Goal: Check status: Check status

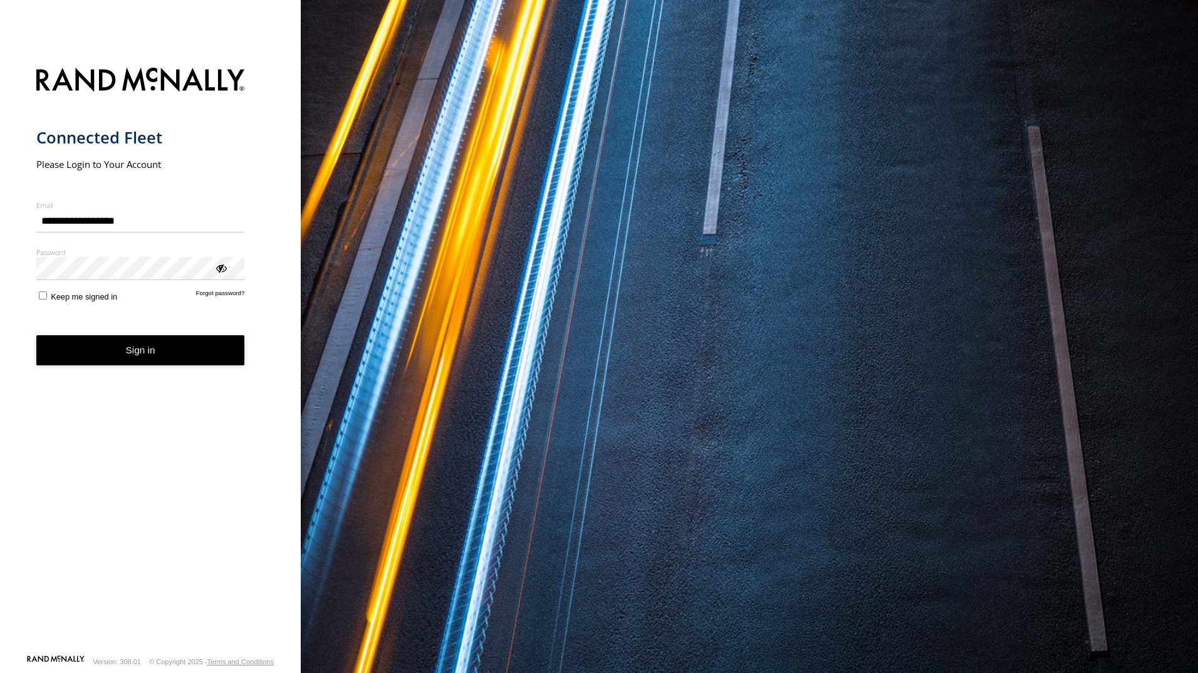
drag, startPoint x: 197, startPoint y: 353, endPoint x: 199, endPoint y: 362, distance: 9.6
click at [199, 362] on button "Sign in" at bounding box center [140, 350] width 209 height 31
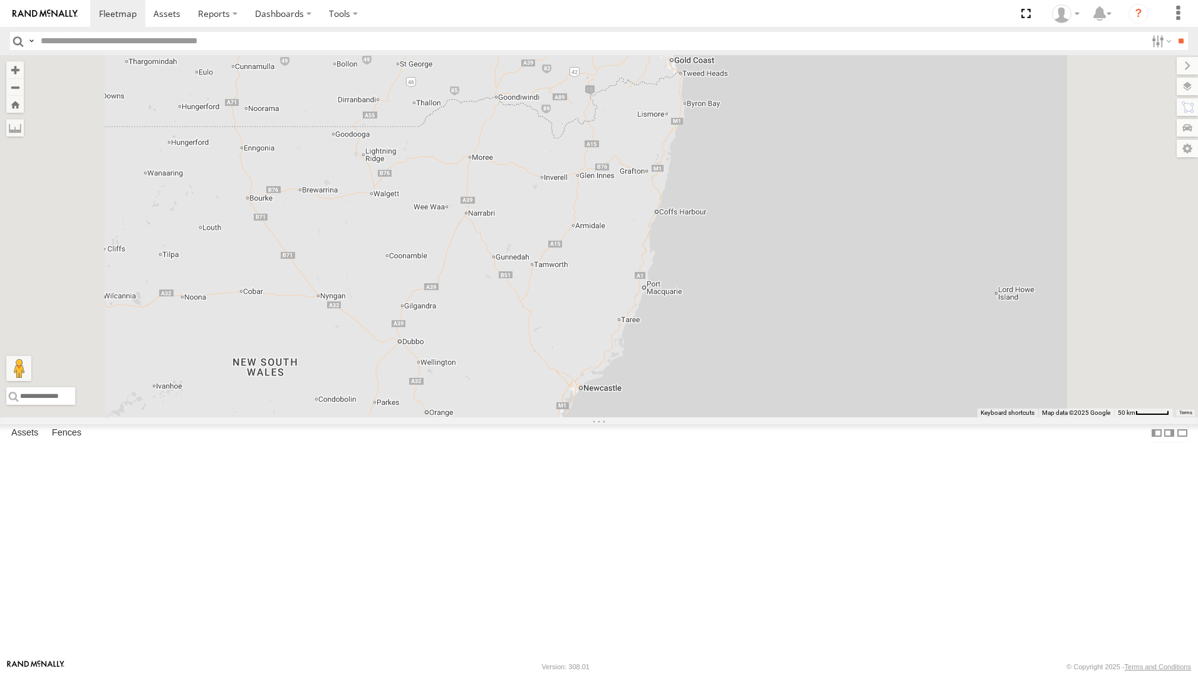
click at [0, 0] on div "Jack - 348FB3" at bounding box center [0, 0] width 0 height 0
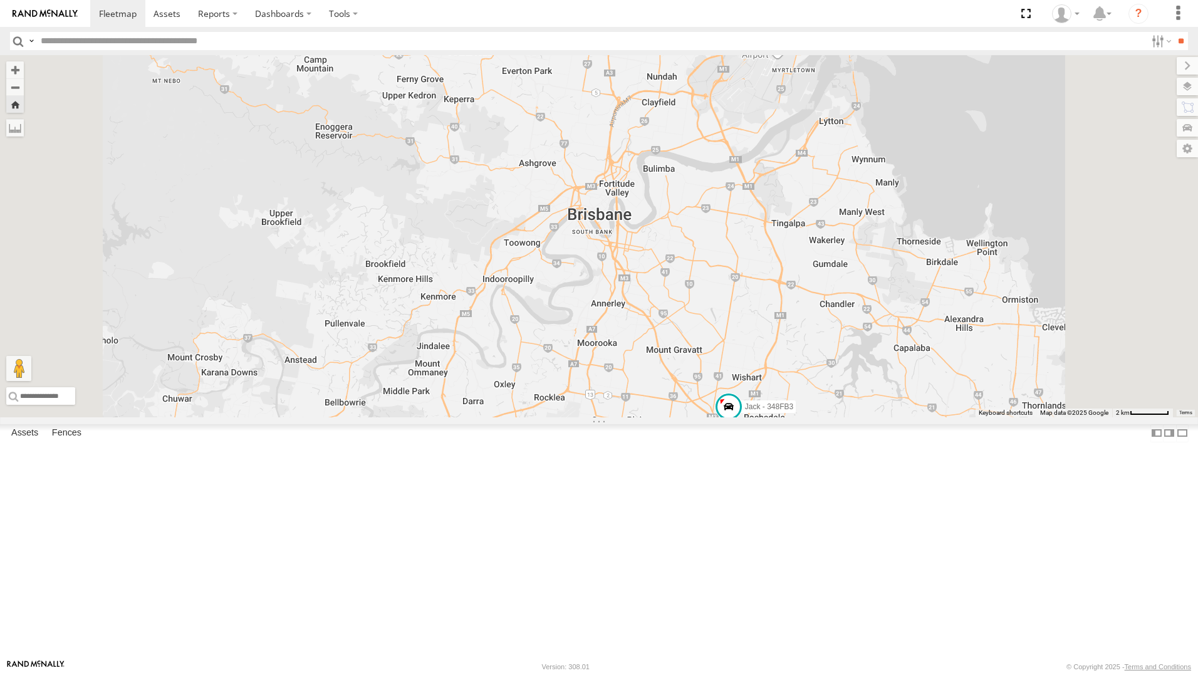
drag, startPoint x: 827, startPoint y: 252, endPoint x: 850, endPoint y: 462, distance: 211.7
click at [820, 417] on div "Jack - 348FB3" at bounding box center [599, 236] width 1198 height 362
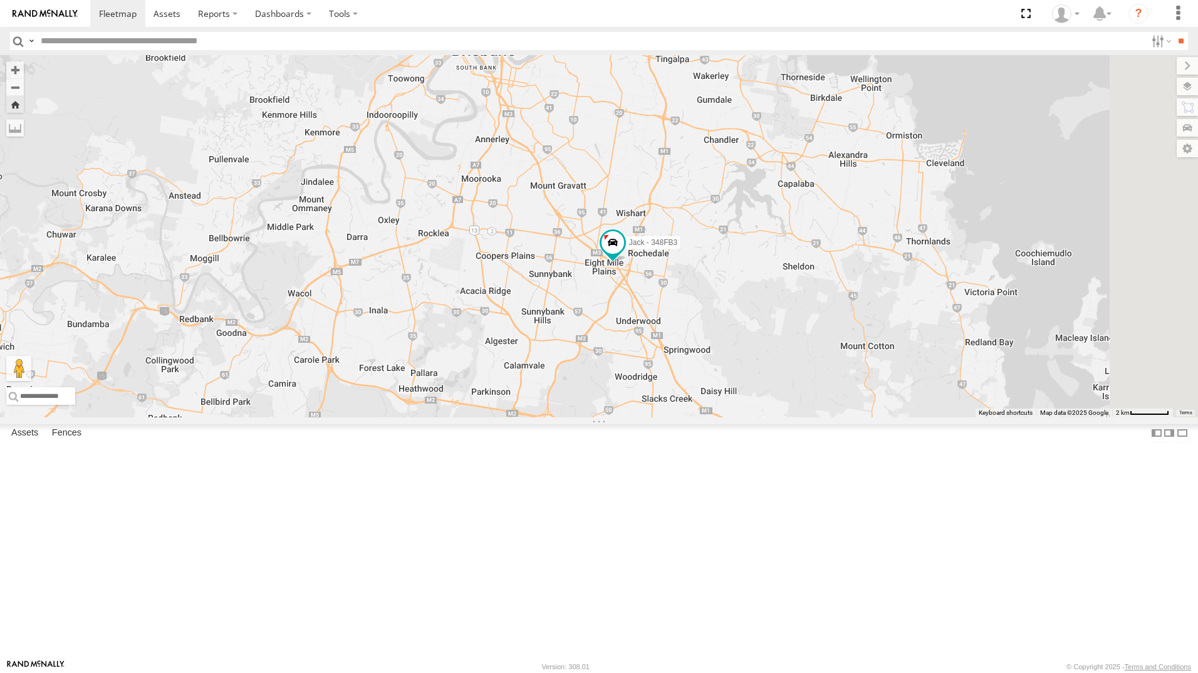
drag, startPoint x: 764, startPoint y: 376, endPoint x: 698, endPoint y: 415, distance: 76.4
click at [698, 415] on div "Jack - 348FB3" at bounding box center [599, 236] width 1198 height 362
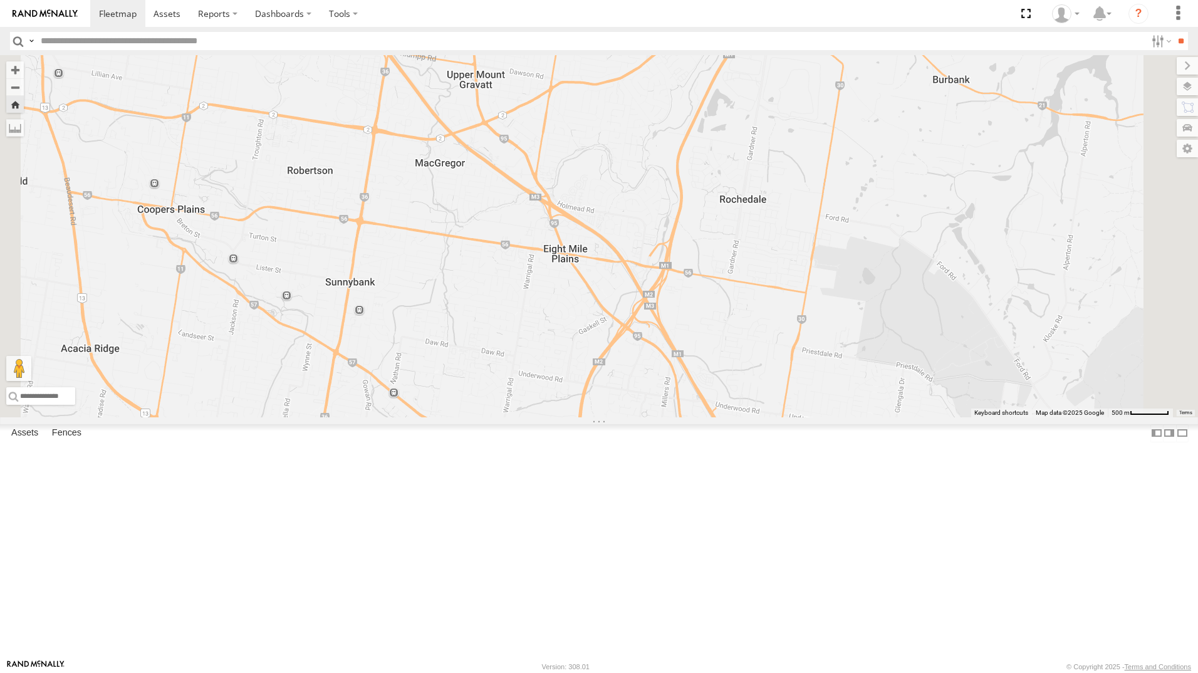
click at [0, 0] on div "Jack - 348FB3" at bounding box center [0, 0] width 0 height 0
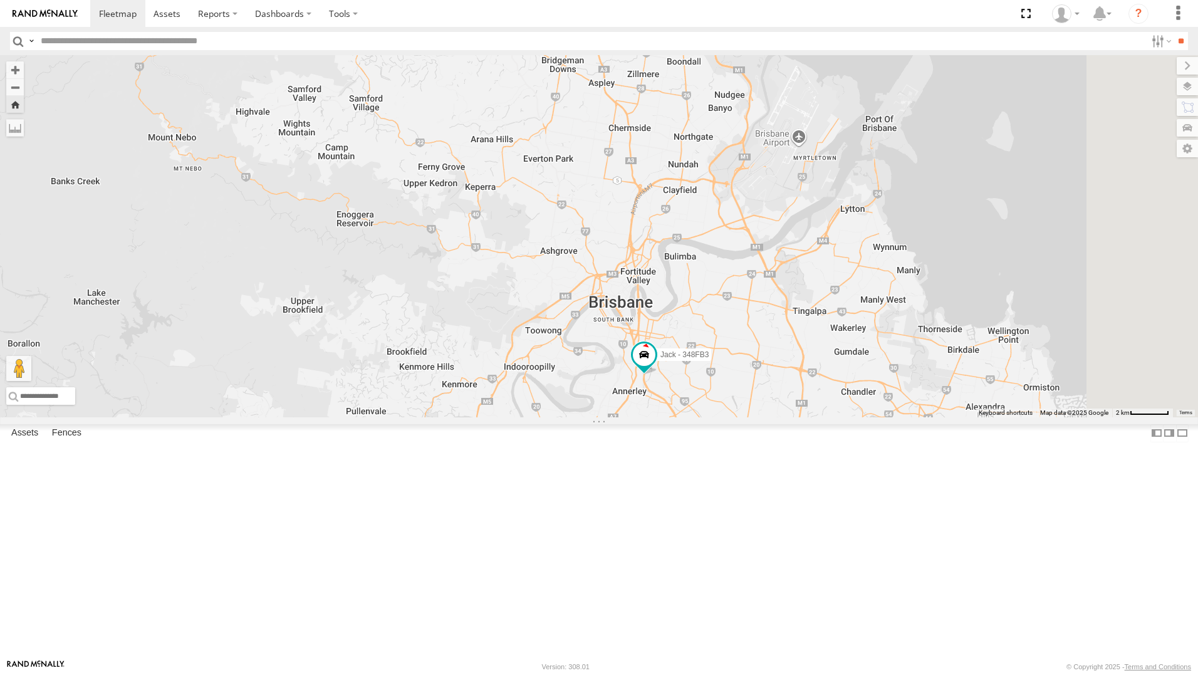
drag, startPoint x: 1019, startPoint y: 269, endPoint x: 884, endPoint y: 483, distance: 253.4
click at [884, 417] on div "Jack - 348FB3" at bounding box center [599, 236] width 1198 height 362
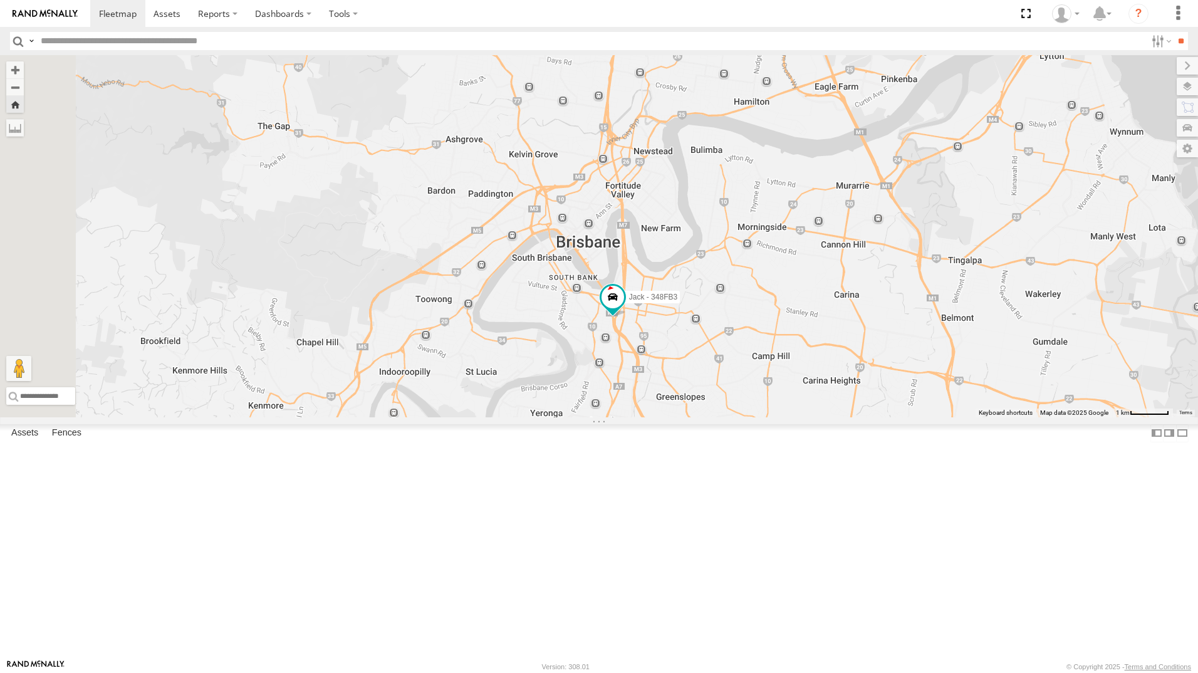
click at [0, 0] on div "Jack - 348FB3" at bounding box center [0, 0] width 0 height 0
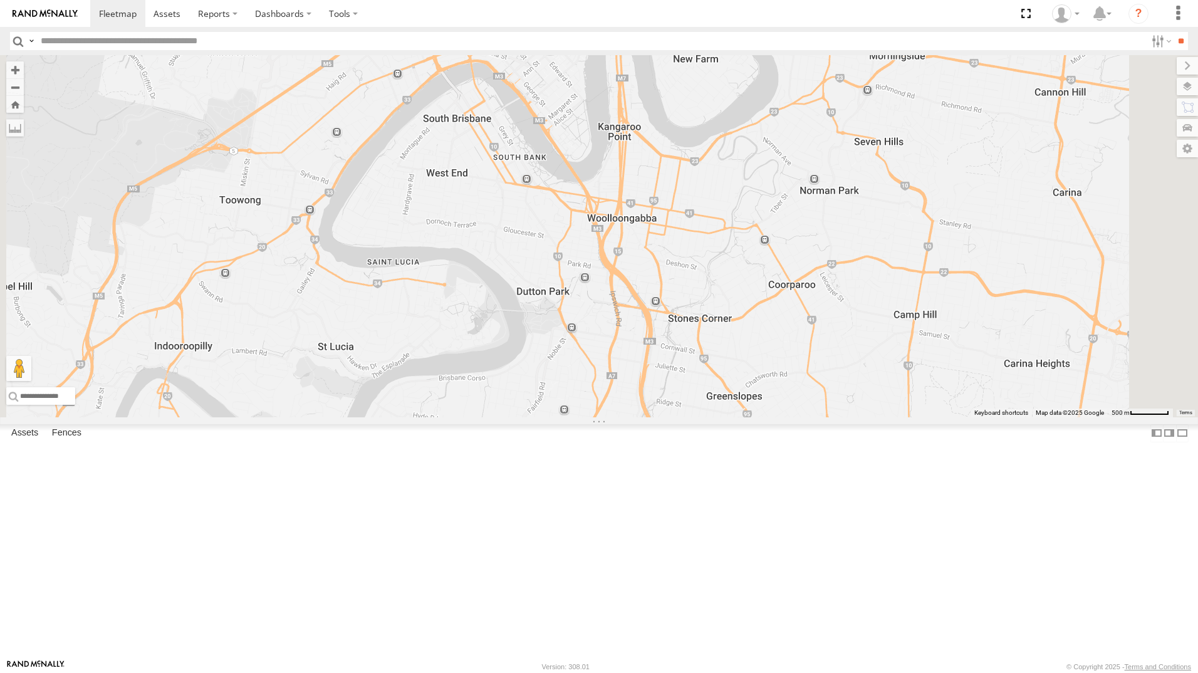
drag, startPoint x: 82, startPoint y: 110, endPoint x: 102, endPoint y: 110, distance: 20.0
click at [0, 0] on div "Jack - 348FB3" at bounding box center [0, 0] width 0 height 0
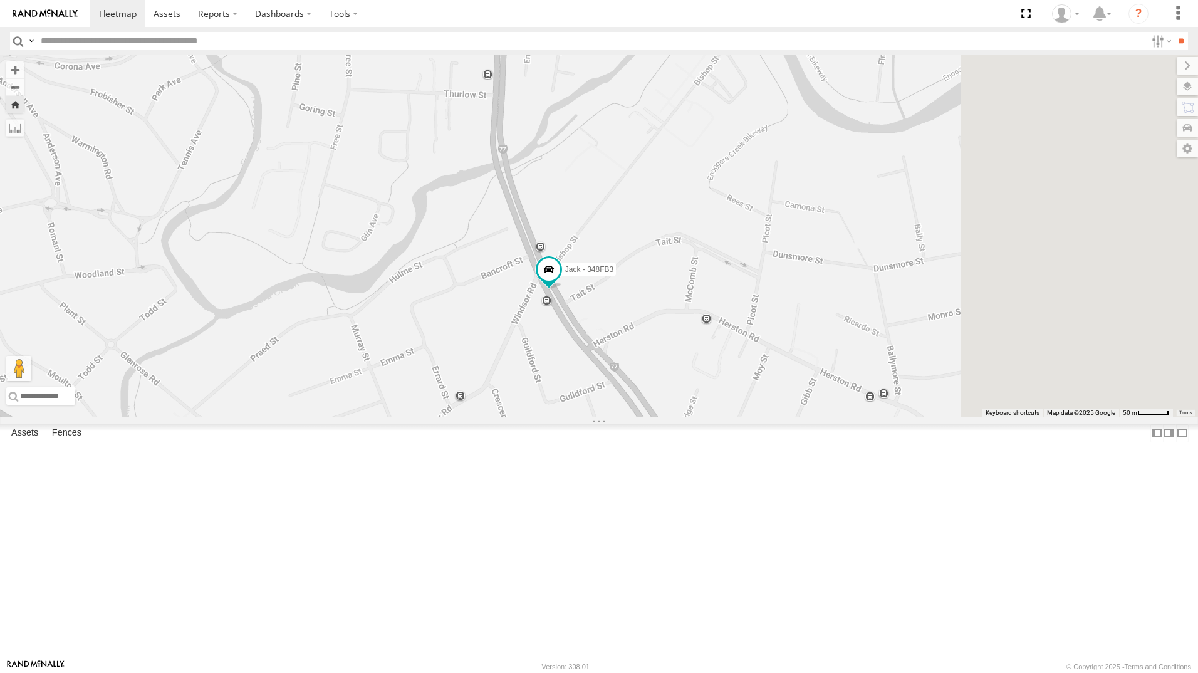
drag, startPoint x: 916, startPoint y: 327, endPoint x: 830, endPoint y: 359, distance: 92.2
click at [837, 364] on div "Jack - 348FB3" at bounding box center [599, 236] width 1198 height 362
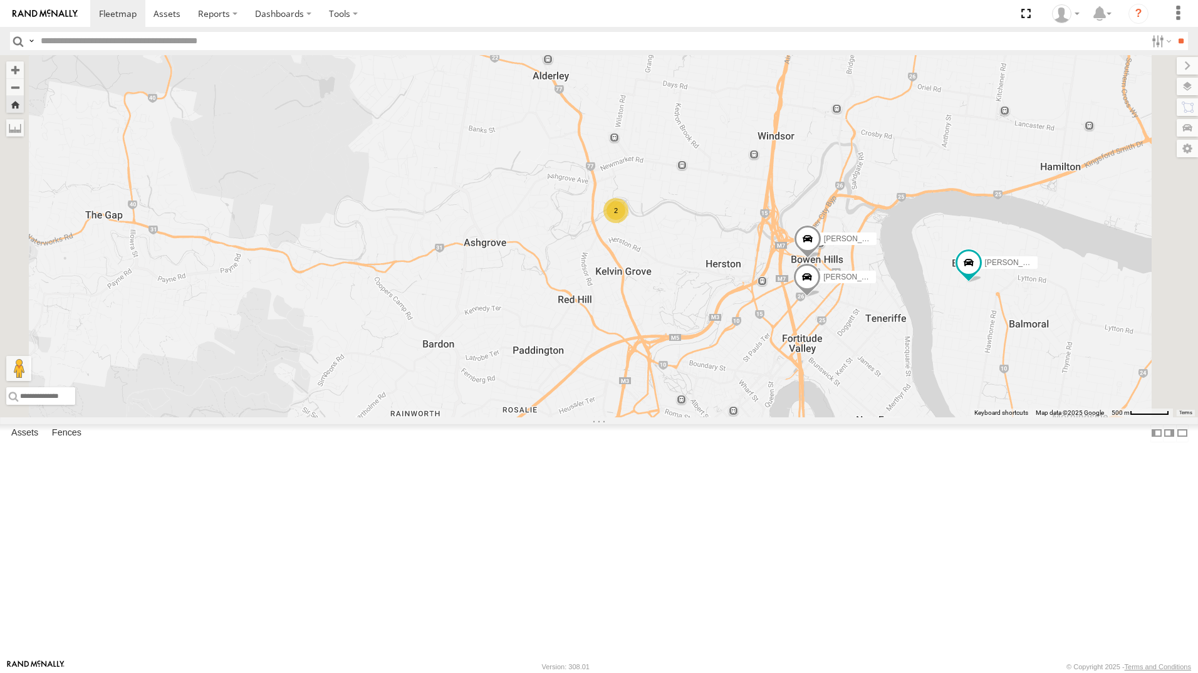
click at [0, 0] on div "[PERSON_NAME]" at bounding box center [0, 0] width 0 height 0
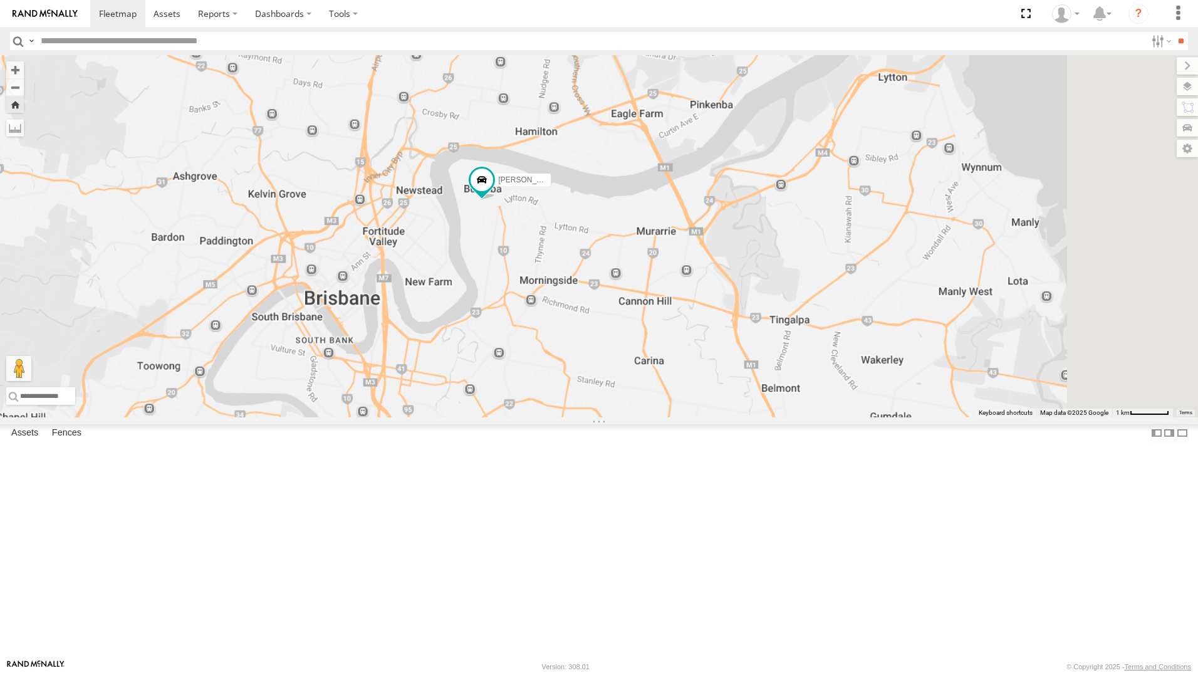
drag, startPoint x: 908, startPoint y: 417, endPoint x: 718, endPoint y: 401, distance: 189.8
click at [718, 401] on div "[PERSON_NAME]" at bounding box center [599, 236] width 1198 height 362
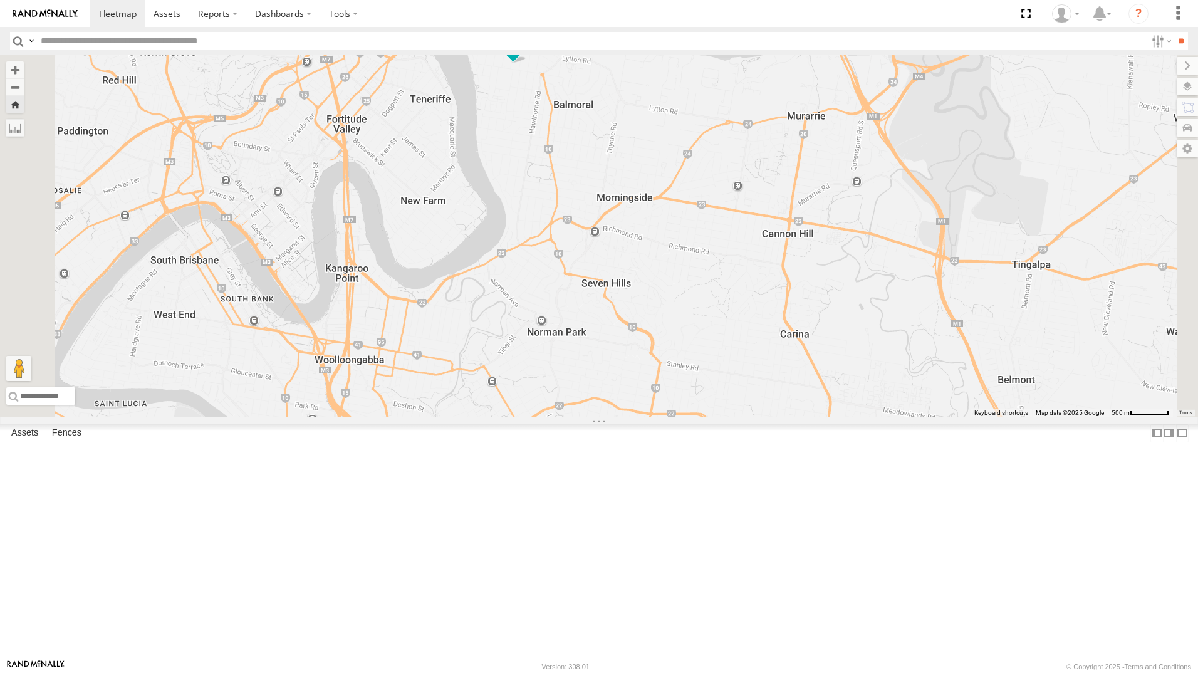
drag, startPoint x: 733, startPoint y: 302, endPoint x: 745, endPoint y: 267, distance: 36.7
click at [733, 253] on div "[PERSON_NAME]" at bounding box center [599, 236] width 1198 height 362
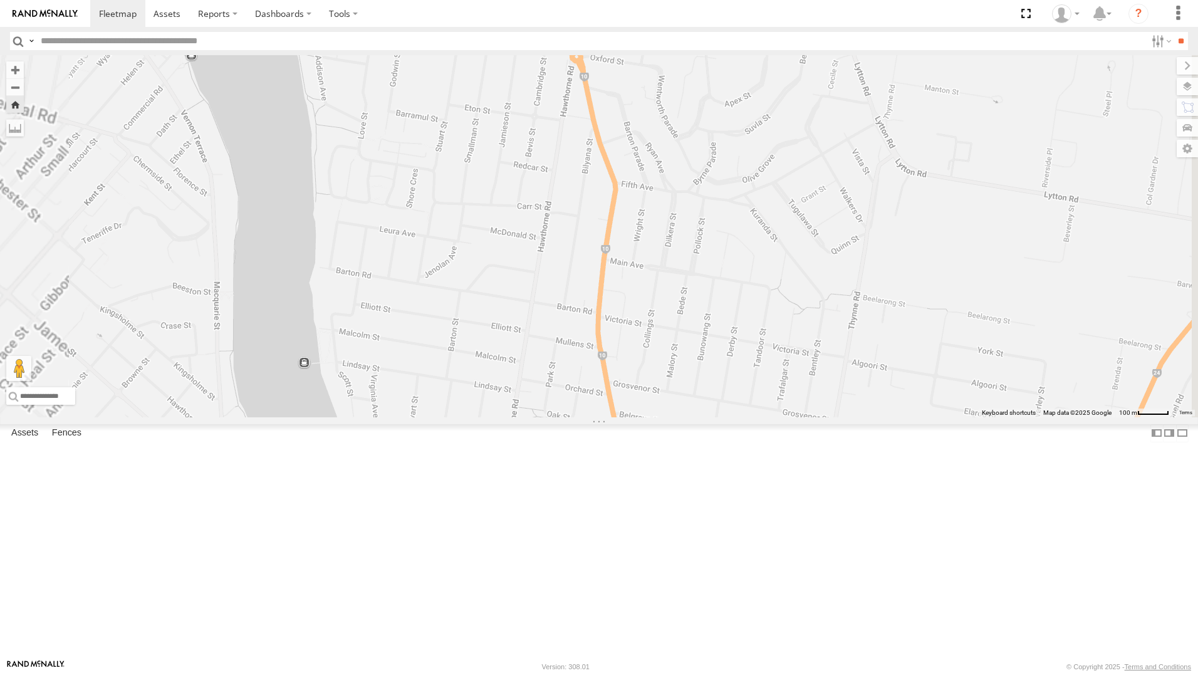
drag, startPoint x: 746, startPoint y: 262, endPoint x: 728, endPoint y: 167, distance: 96.8
click at [728, 165] on div "[PERSON_NAME]" at bounding box center [599, 236] width 1198 height 362
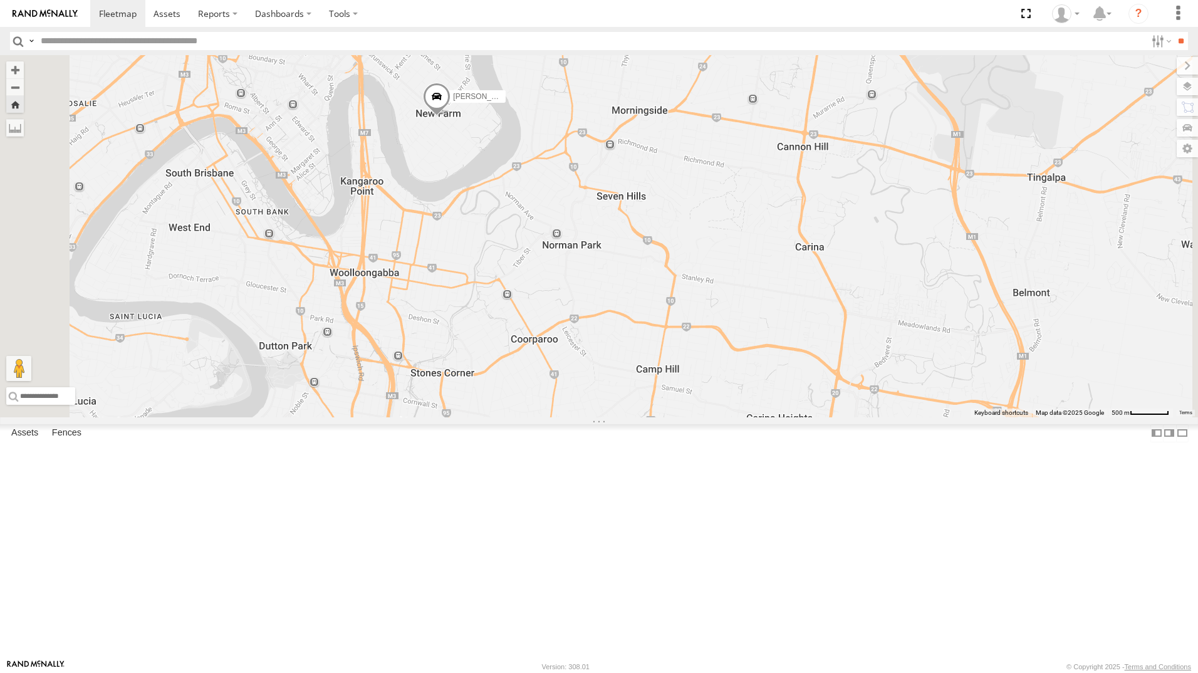
drag, startPoint x: 673, startPoint y: 339, endPoint x: 647, endPoint y: 163, distance: 178.6
click at [647, 163] on div "Jack - 348FB3 [PERSON_NAME] - 350FB3 [PERSON_NAME] - 349FB3" at bounding box center [599, 236] width 1198 height 362
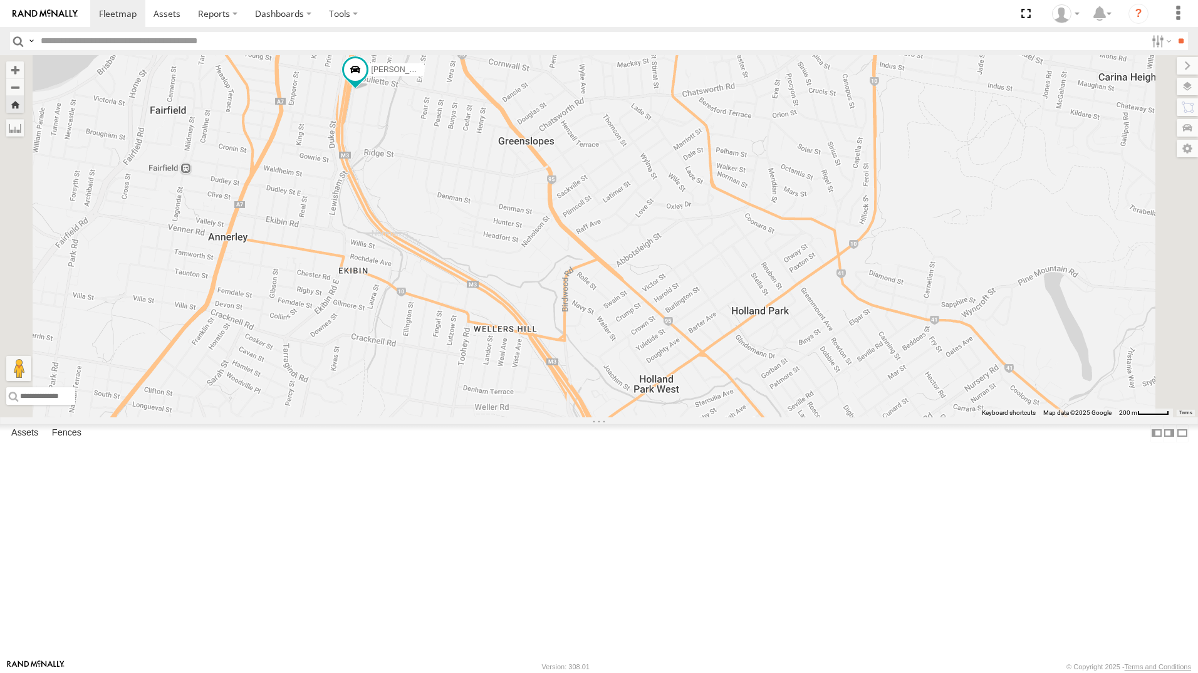
drag, startPoint x: 584, startPoint y: 331, endPoint x: 583, endPoint y: 276, distance: 54.5
click at [583, 276] on div "Jack - 348FB3 [PERSON_NAME] - 350FB3 [PERSON_NAME] - 349FB3 [PERSON_NAME] [PERS…" at bounding box center [599, 236] width 1198 height 362
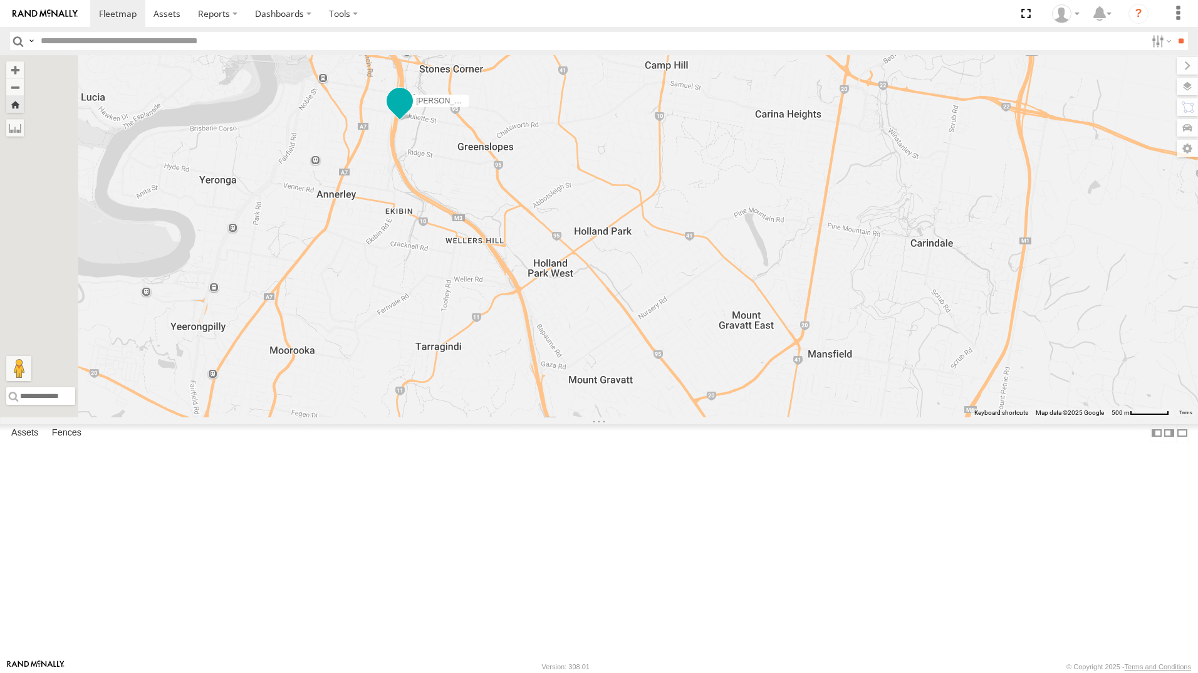
click at [411, 112] on span at bounding box center [399, 101] width 23 height 23
drag, startPoint x: 716, startPoint y: 231, endPoint x: 715, endPoint y: 248, distance: 17.5
click at [716, 232] on div "Jack - 348FB3 [PERSON_NAME] - 350FB3 [PERSON_NAME] - 349FB3 [PERSON_NAME] [PERS…" at bounding box center [599, 236] width 1198 height 362
drag, startPoint x: 596, startPoint y: 321, endPoint x: 603, endPoint y: 352, distance: 31.3
click at [590, 358] on div "Jack - 348FB3 [PERSON_NAME] - 350FB3 [PERSON_NAME] - 349FB3 [PERSON_NAME] [PERS…" at bounding box center [599, 236] width 1198 height 362
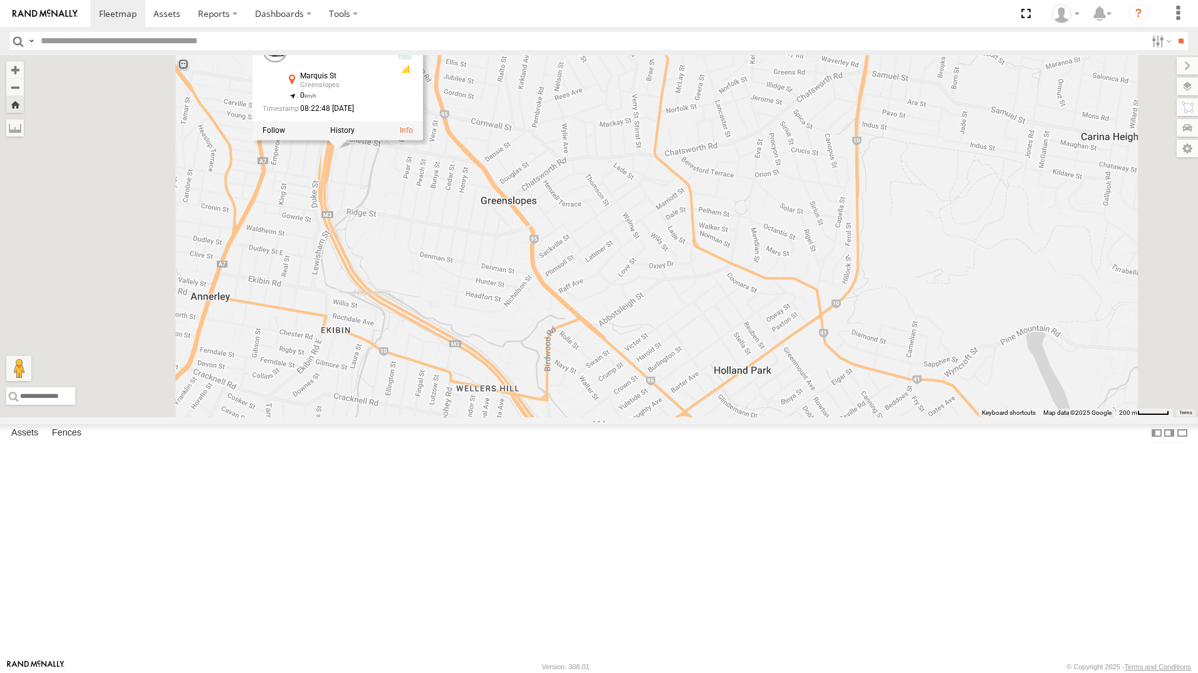
drag, startPoint x: 676, startPoint y: 305, endPoint x: 688, endPoint y: 322, distance: 20.7
click at [688, 322] on div "Jack - 348FB3 [PERSON_NAME] - 350FB3 [PERSON_NAME] - 349FB3 [PERSON_NAME] [PERS…" at bounding box center [599, 236] width 1198 height 362
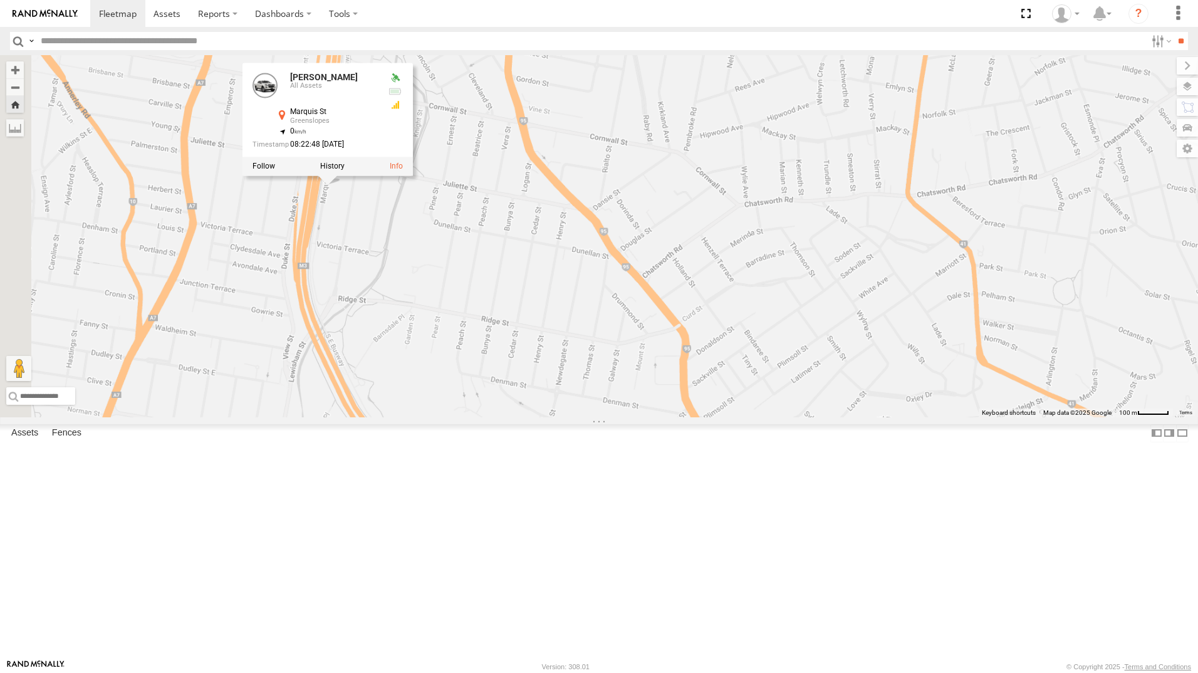
drag, startPoint x: 576, startPoint y: 349, endPoint x: 589, endPoint y: 390, distance: 42.8
click at [589, 390] on div "Jack - 348FB3 [PERSON_NAME] - 350FB3 [PERSON_NAME] - 349FB3 [PERSON_NAME] [PERS…" at bounding box center [599, 236] width 1198 height 362
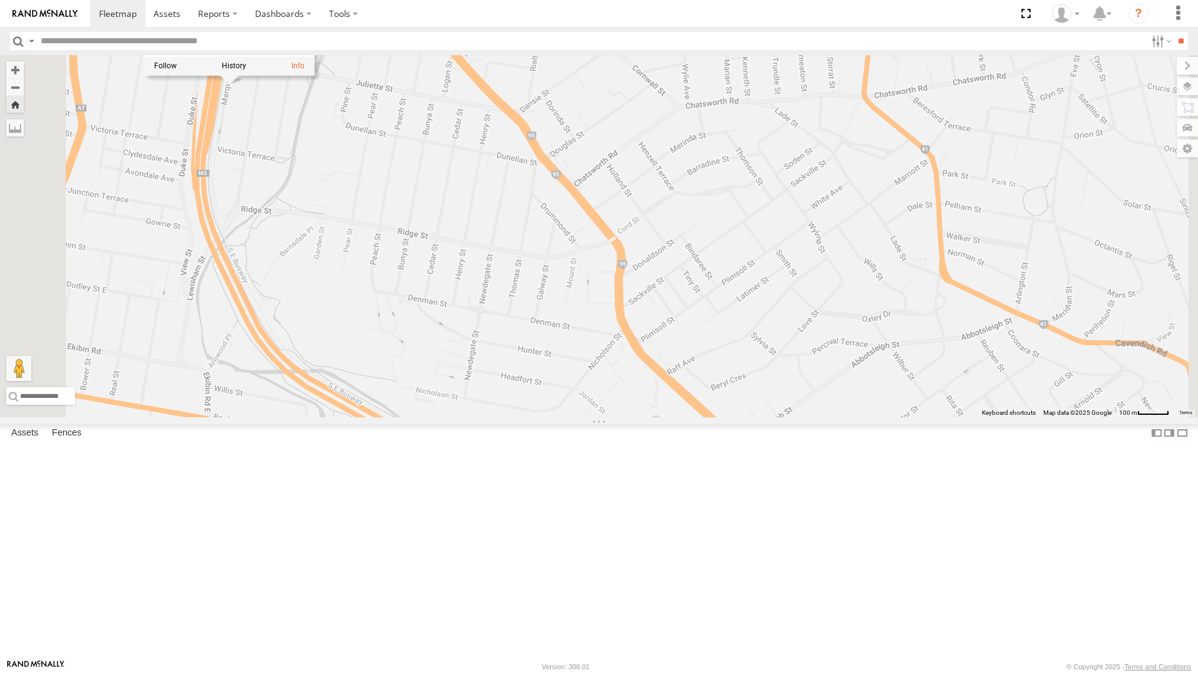
drag, startPoint x: 670, startPoint y: 294, endPoint x: 675, endPoint y: 360, distance: 66.6
click at [675, 360] on div "Jack - 348FB3 [PERSON_NAME] - 350FB3 [PERSON_NAME] - 349FB3 [PERSON_NAME] [PERS…" at bounding box center [599, 236] width 1198 height 362
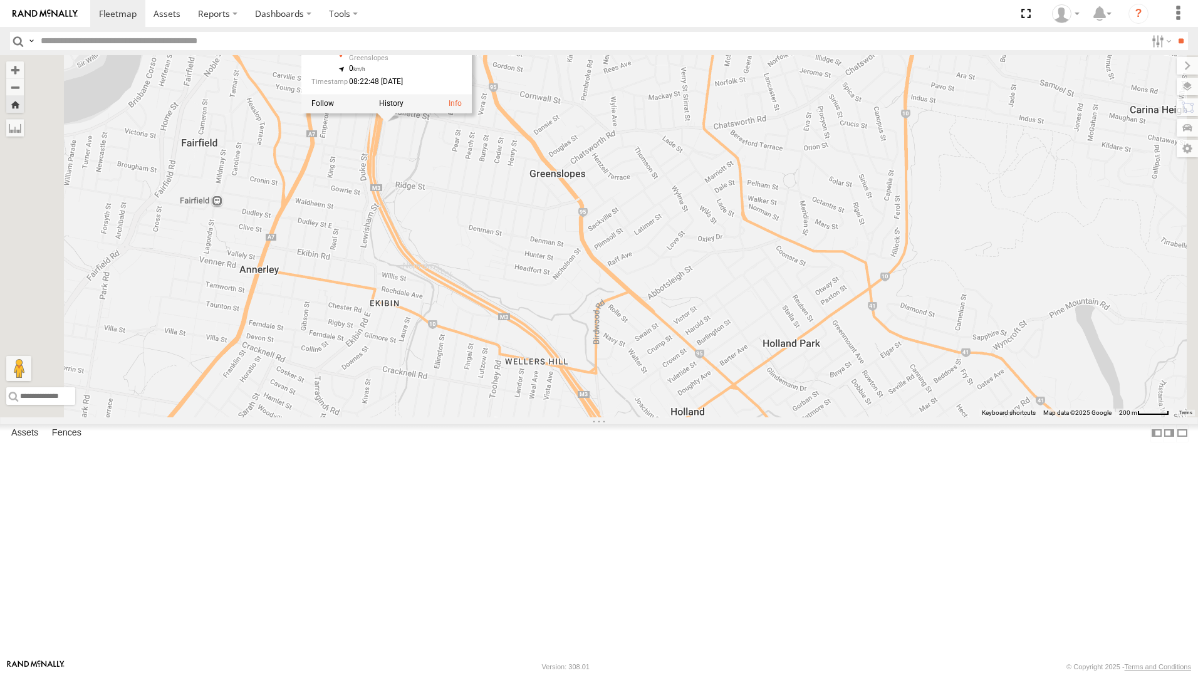
drag, startPoint x: -44, startPoint y: 190, endPoint x: -63, endPoint y: 211, distance: 28.4
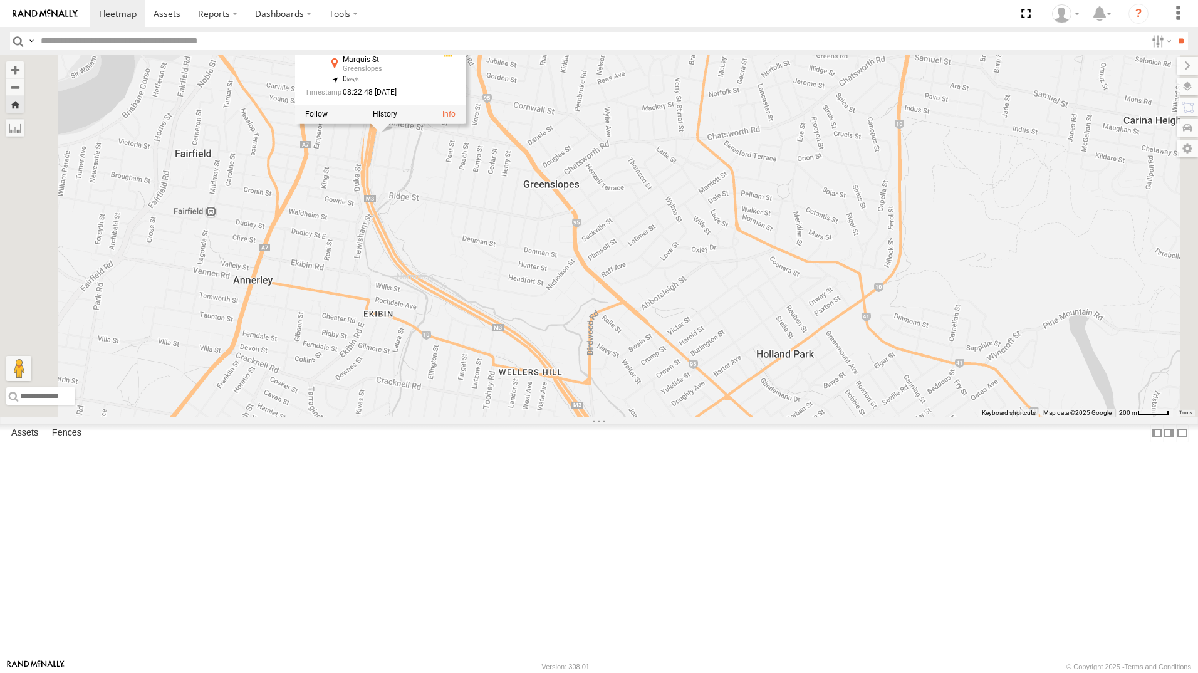
drag, startPoint x: 708, startPoint y: 313, endPoint x: 638, endPoint y: 413, distance: 122.8
click at [638, 413] on div "Jack - 348FB3 [PERSON_NAME] - 350FB3 [PERSON_NAME] - 349FB3 [PERSON_NAME] [PERS…" at bounding box center [599, 236] width 1198 height 362
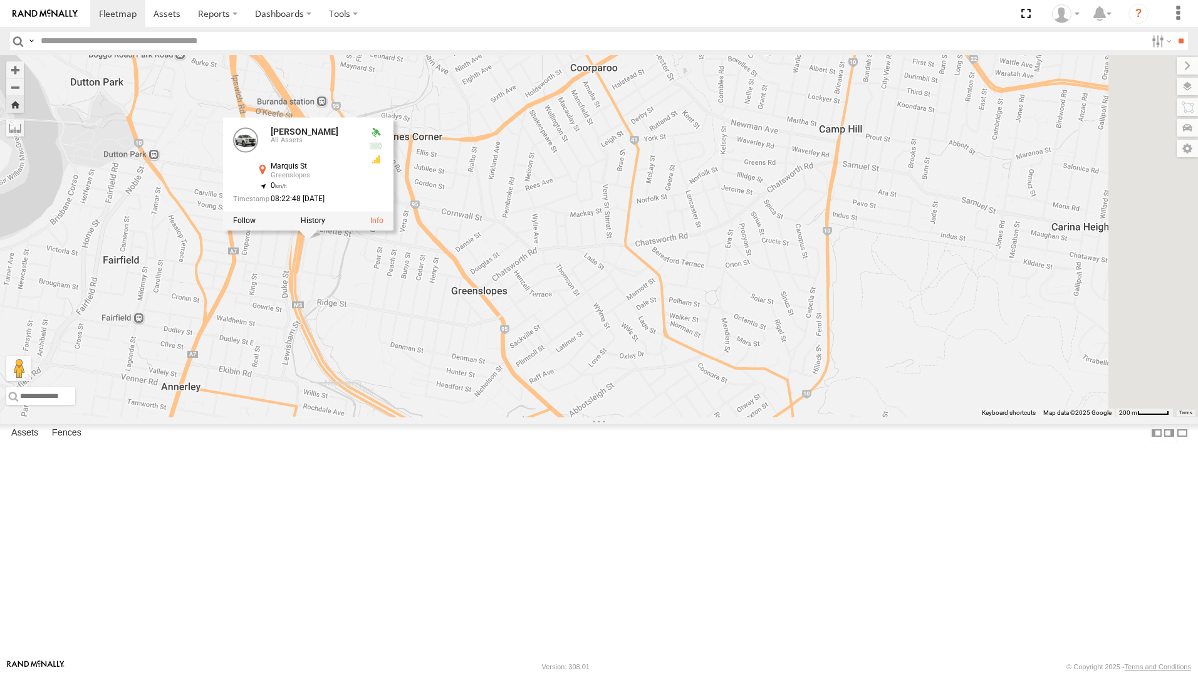
click at [666, 286] on div "Jack - 348FB3 [PERSON_NAME] - 350FB3 [PERSON_NAME] - 349FB3 [PERSON_NAME] [PERS…" at bounding box center [599, 236] width 1198 height 362
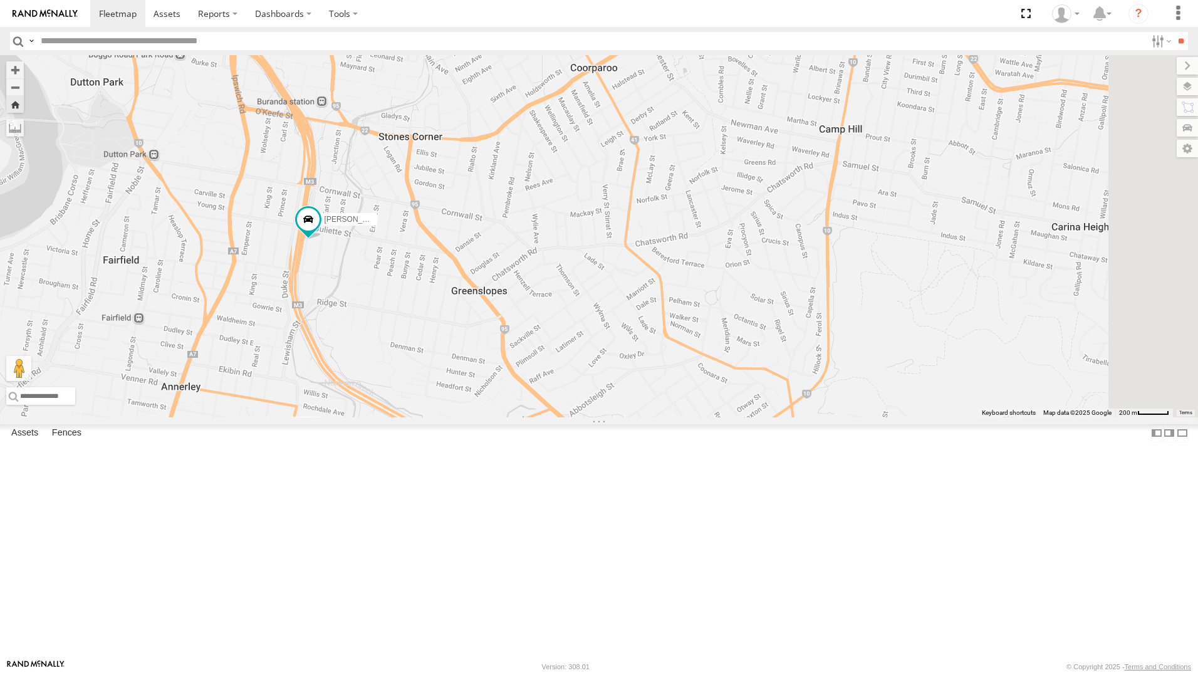
click at [619, 8] on section at bounding box center [642, 13] width 1104 height 27
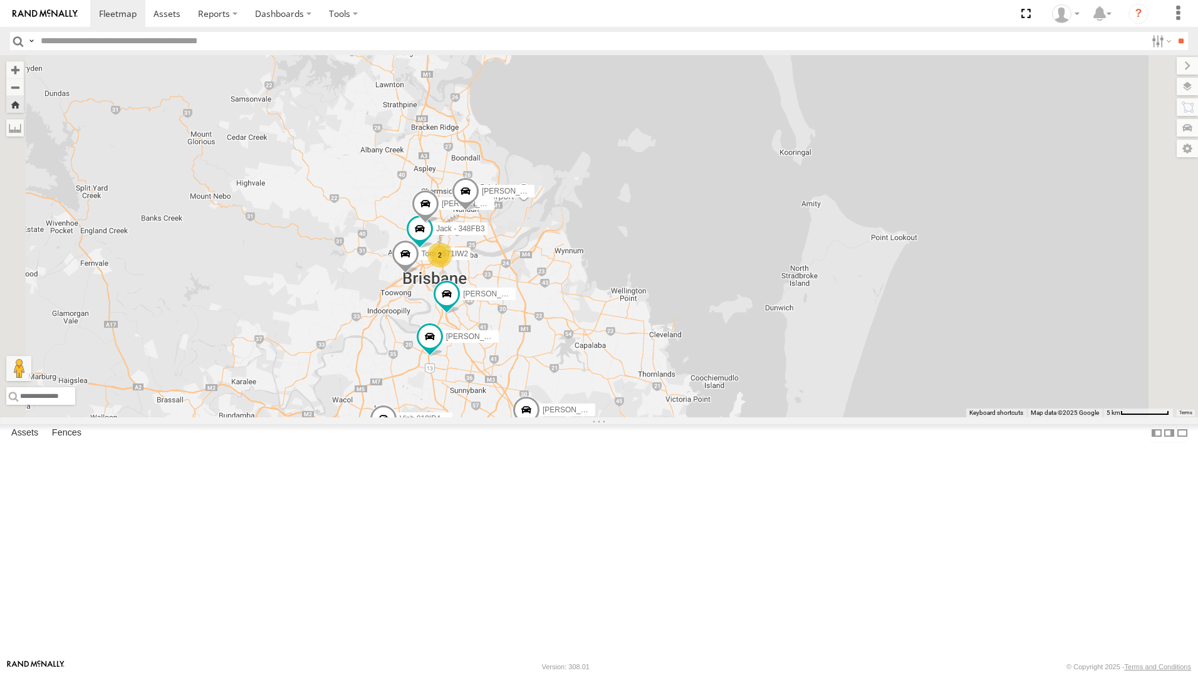
drag, startPoint x: 527, startPoint y: 170, endPoint x: 527, endPoint y: 380, distance: 209.8
click at [527, 380] on div "[PERSON_NAME] [PERSON_NAME] - 571IW2 [PERSON_NAME] B - Corolla [PERSON_NAME] - …" at bounding box center [599, 236] width 1198 height 362
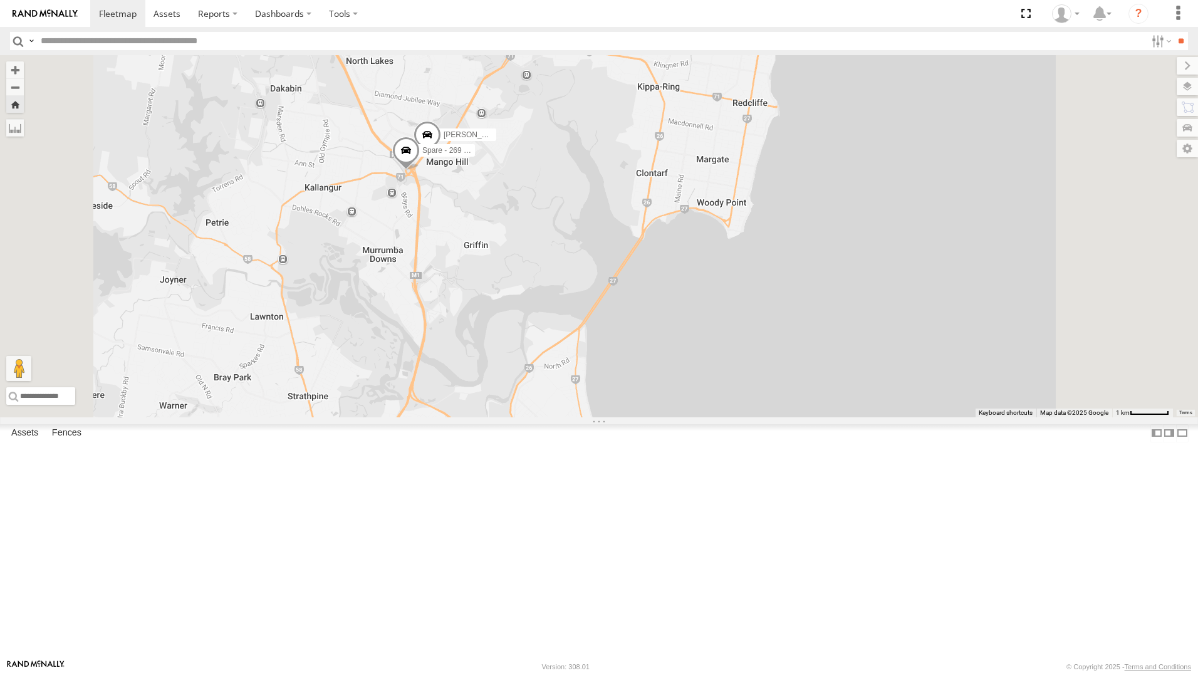
drag, startPoint x: 583, startPoint y: 166, endPoint x: 572, endPoint y: 334, distance: 168.2
click at [572, 336] on div "[PERSON_NAME] [PERSON_NAME] - 571IW2 [PERSON_NAME] B - Corolla [PERSON_NAME] - …" at bounding box center [599, 236] width 1198 height 362
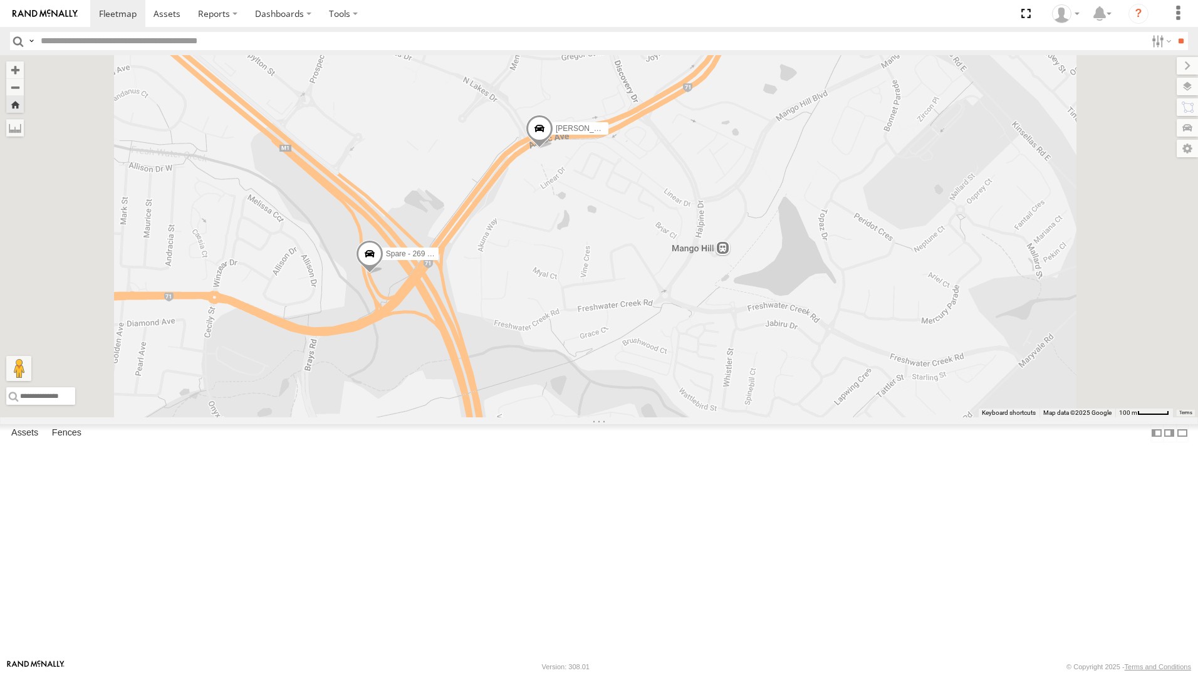
click at [383, 274] on span at bounding box center [370, 257] width 28 height 34
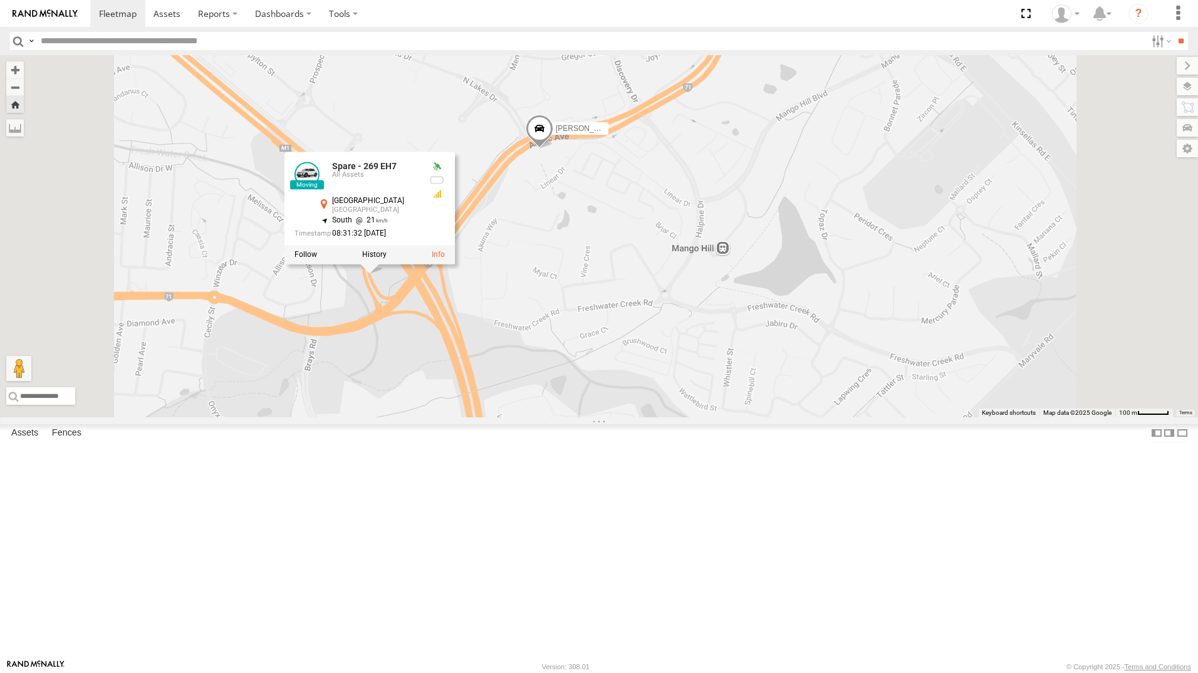
click at [0, 0] on div "All Assets" at bounding box center [0, 0] width 0 height 0
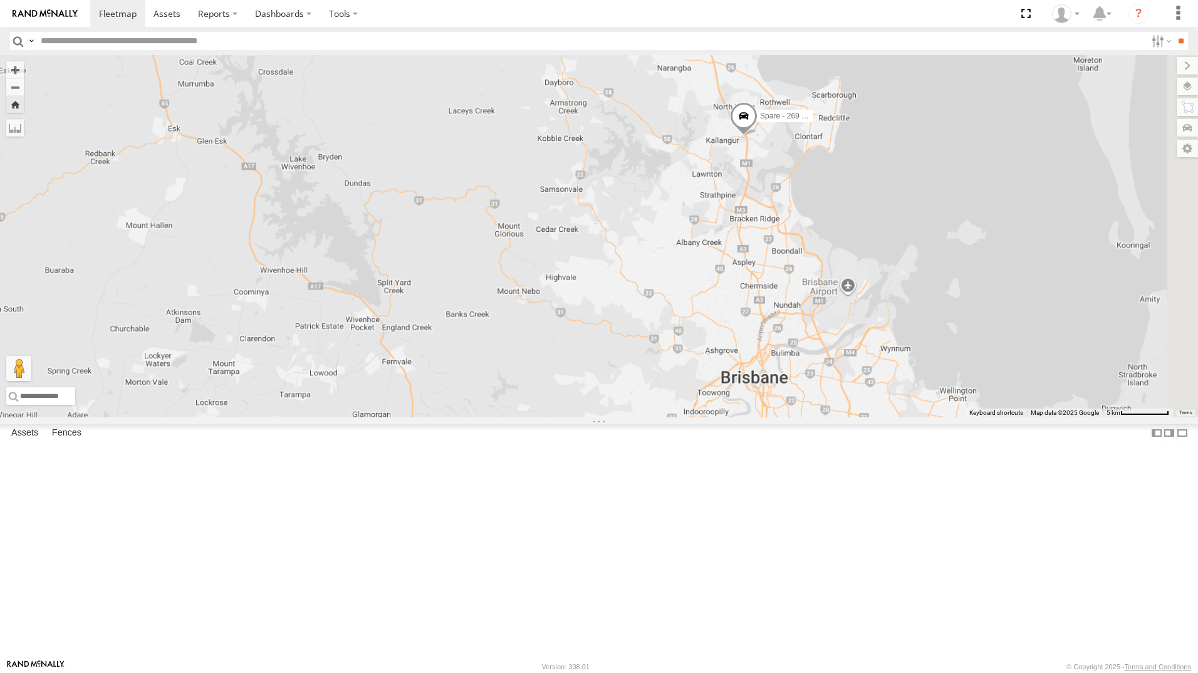
drag, startPoint x: 998, startPoint y: 402, endPoint x: 906, endPoint y: 313, distance: 127.6
click at [906, 313] on div "Spare - 269 EH7" at bounding box center [599, 236] width 1198 height 362
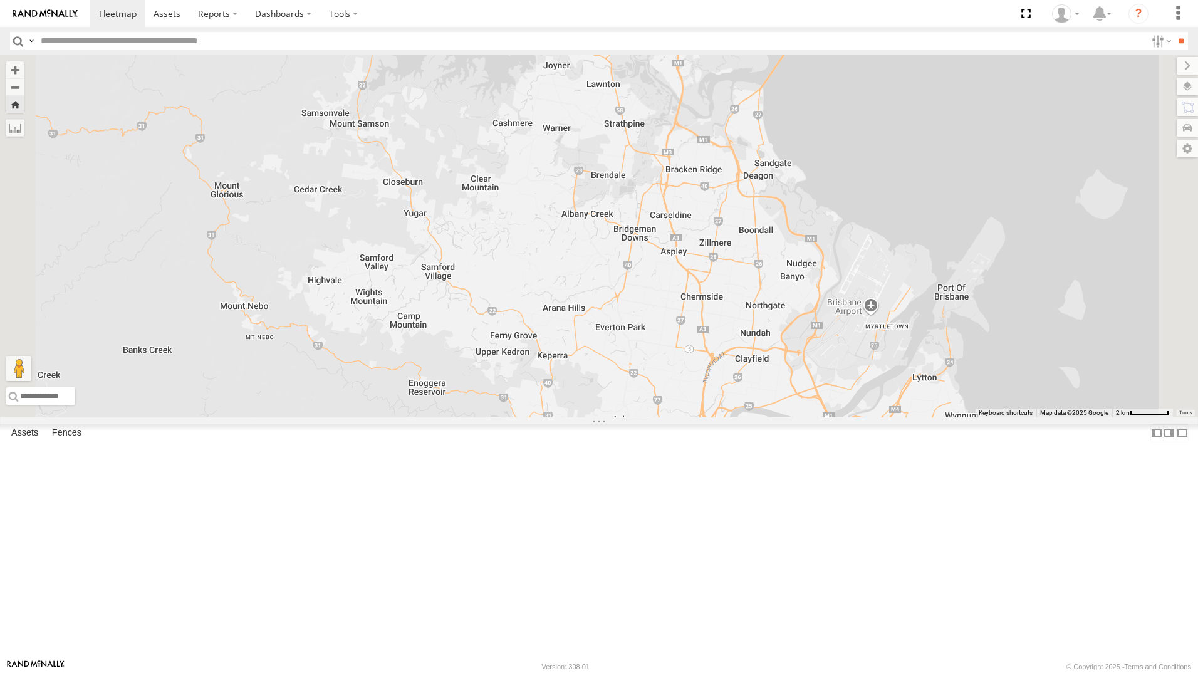
drag, startPoint x: 995, startPoint y: 336, endPoint x: 951, endPoint y: 351, distance: 46.4
click at [951, 351] on div "Spare - 269 EH7" at bounding box center [599, 236] width 1198 height 362
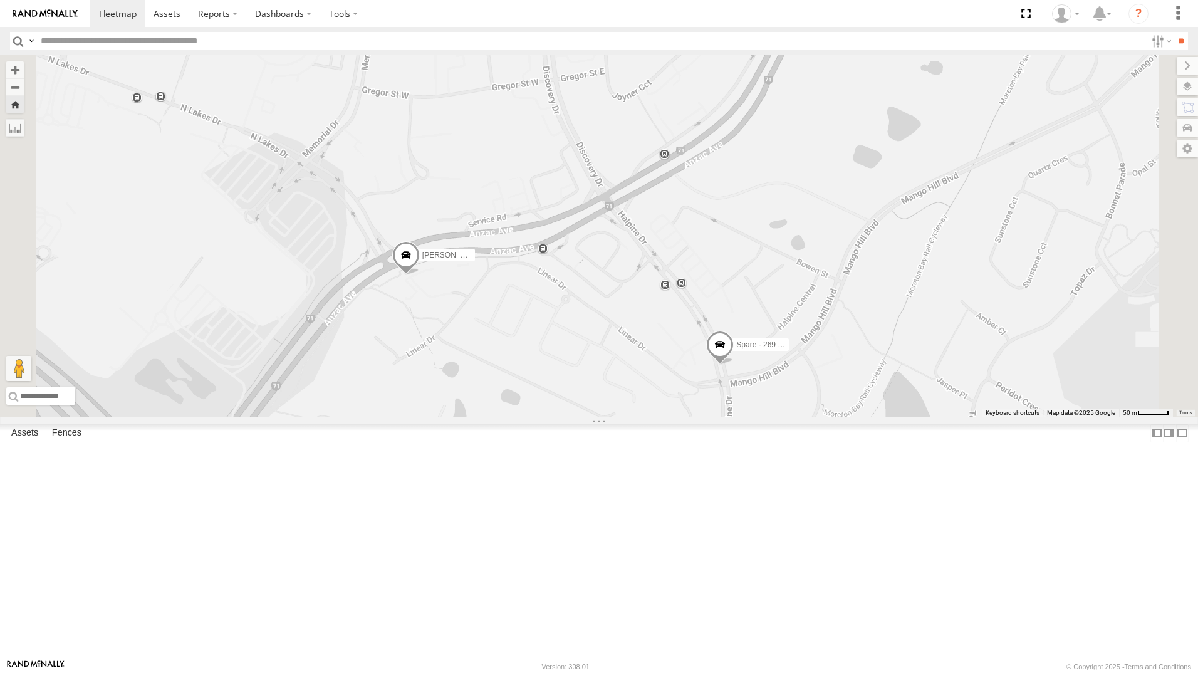
click at [420, 276] on span at bounding box center [406, 259] width 28 height 34
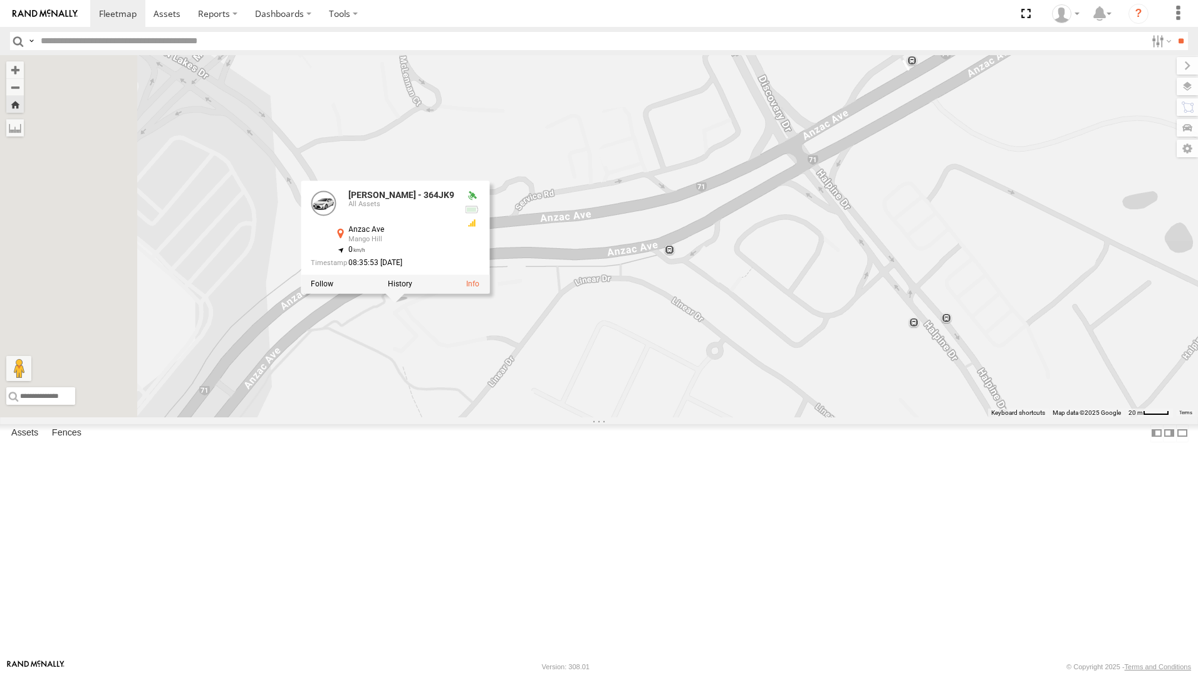
drag, startPoint x: 570, startPoint y: 385, endPoint x: 798, endPoint y: 543, distance: 277.3
click at [806, 417] on div "[PERSON_NAME] - 364JK9 Spare - 269 EH7 [PERSON_NAME] - 364JK9 All Assets [STREE…" at bounding box center [599, 236] width 1198 height 362
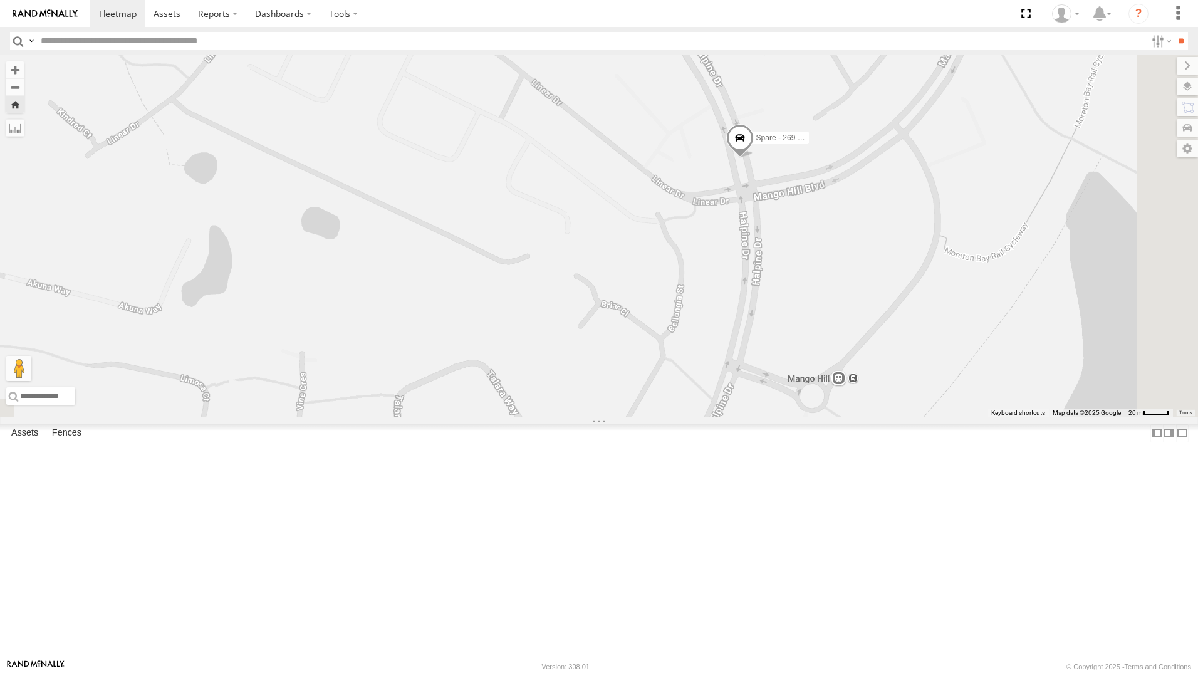
drag, startPoint x: 1006, startPoint y: 498, endPoint x: 663, endPoint y: 195, distance: 458.0
click at [663, 195] on div "[PERSON_NAME] - 364JK9 Spare - 269 EH7 [PERSON_NAME] - 364JK9 All Assets [STREE…" at bounding box center [599, 236] width 1198 height 362
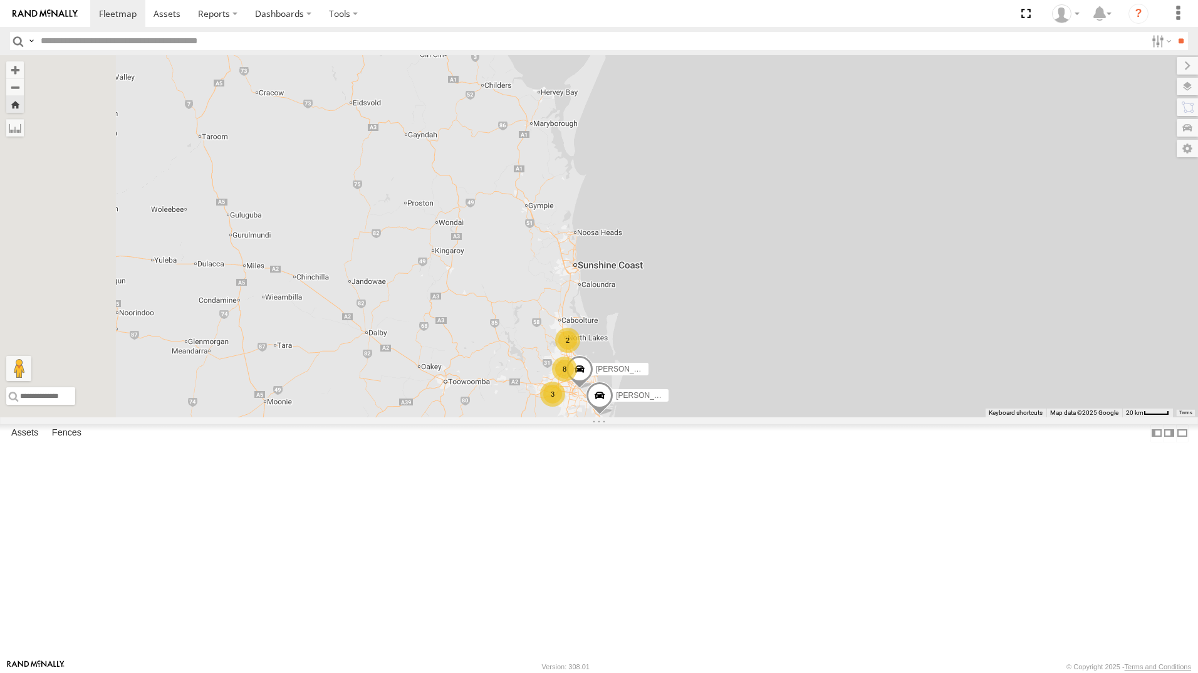
drag, startPoint x: 728, startPoint y: 510, endPoint x: 752, endPoint y: 518, distance: 25.2
click at [613, 416] on span at bounding box center [600, 399] width 28 height 34
click at [0, 0] on div "All Assets" at bounding box center [0, 0] width 0 height 0
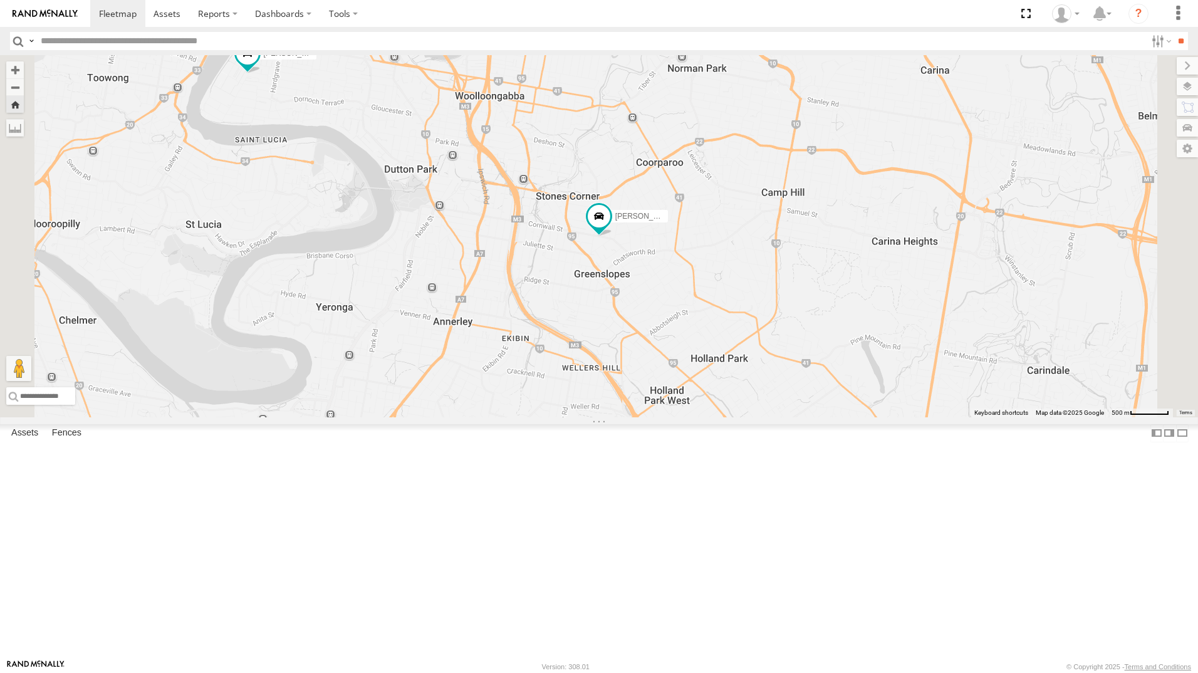
drag, startPoint x: 80, startPoint y: 80, endPoint x: 114, endPoint y: 82, distance: 33.9
click at [0, 0] on div "Spare - 269 EH7" at bounding box center [0, 0] width 0 height 0
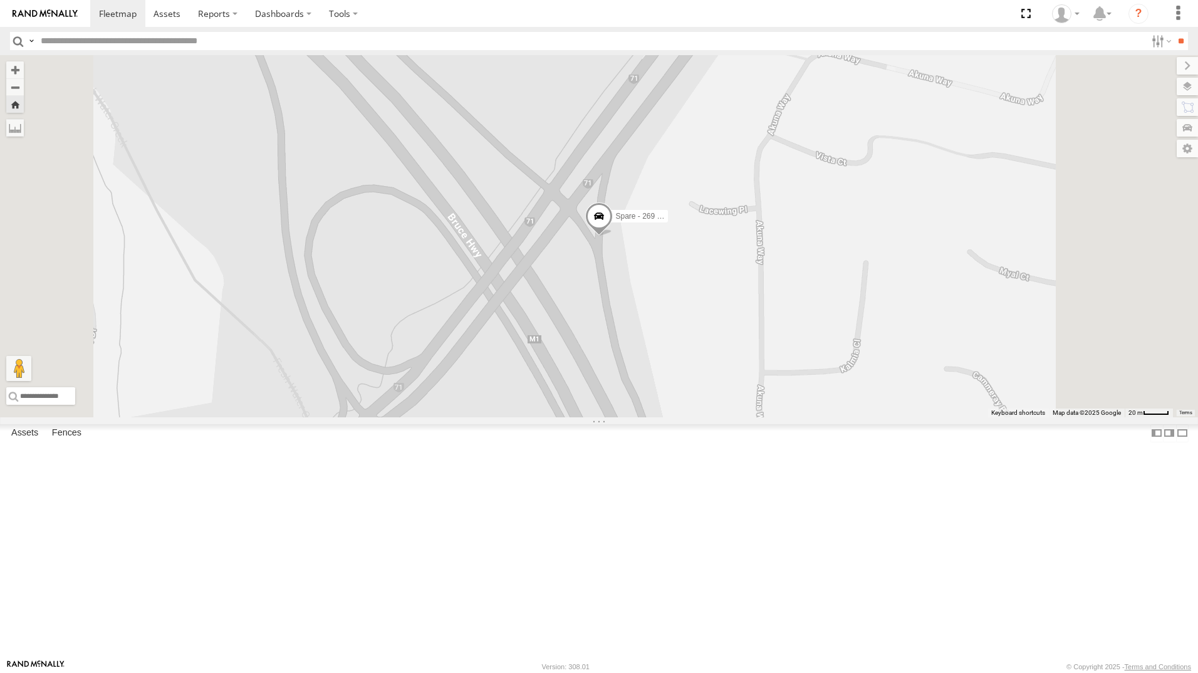
click at [613, 236] on span at bounding box center [599, 219] width 28 height 34
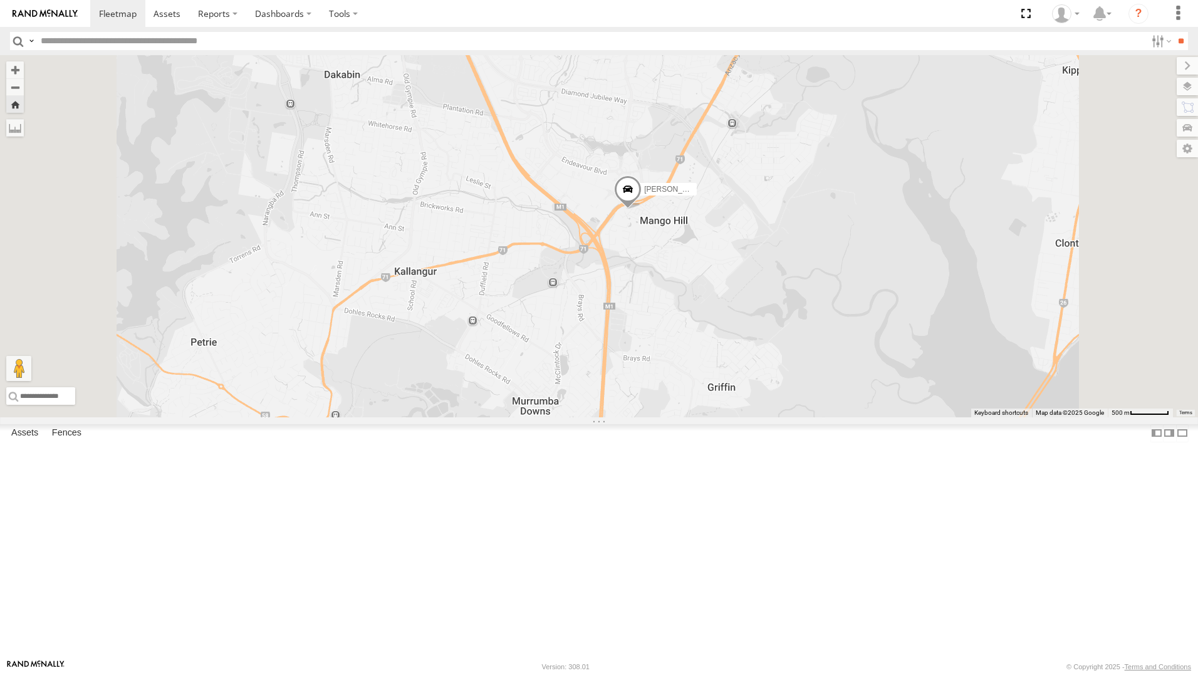
click at [0, 0] on div "Spare - 269 EH7" at bounding box center [0, 0] width 0 height 0
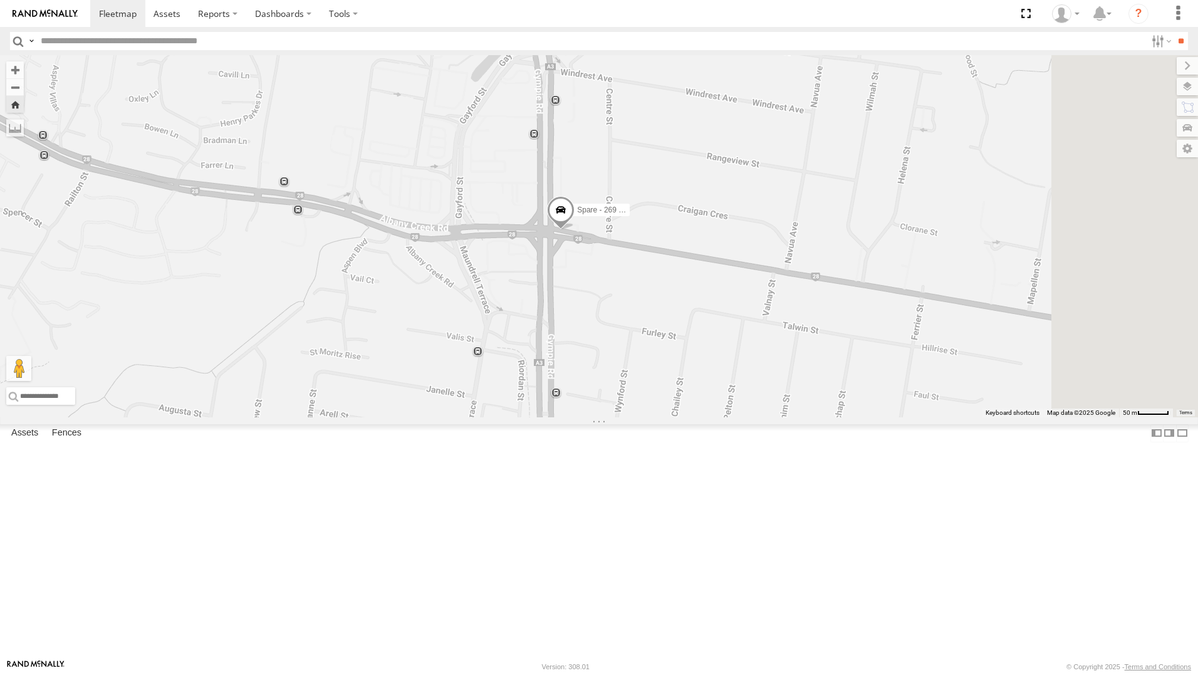
drag, startPoint x: 775, startPoint y: 398, endPoint x: 750, endPoint y: 390, distance: 25.7
click at [740, 404] on div "Spare - 269 EH7" at bounding box center [599, 236] width 1198 height 362
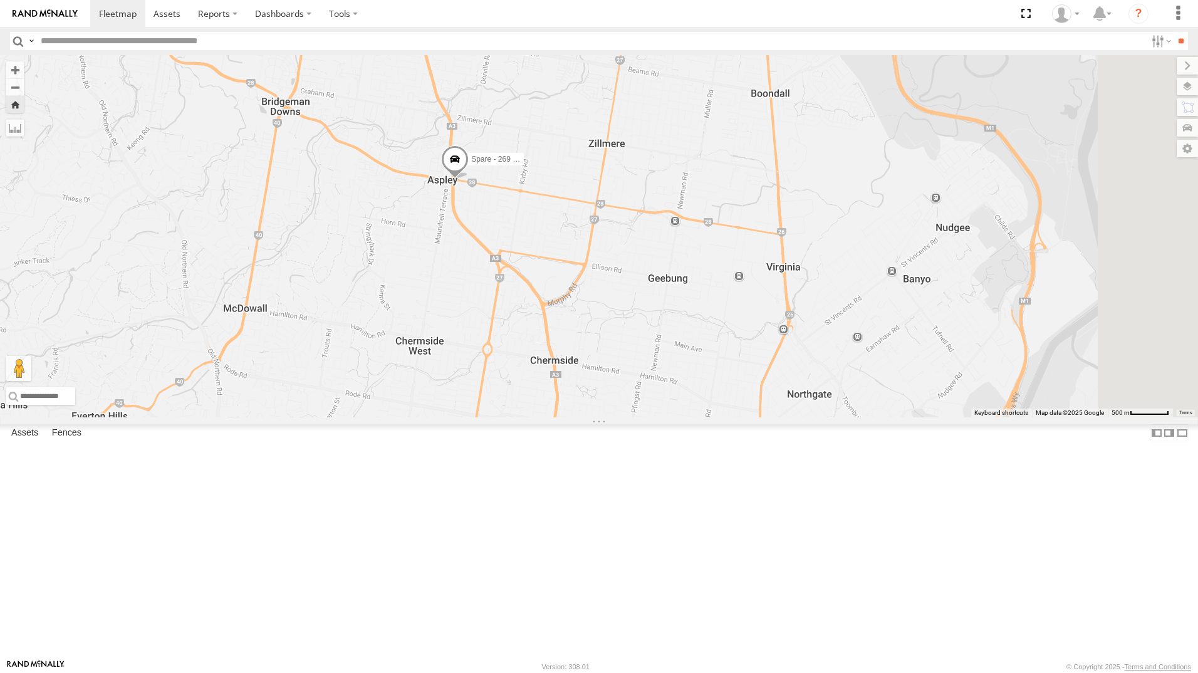
drag, startPoint x: 837, startPoint y: 296, endPoint x: 683, endPoint y: 316, distance: 155.4
click at [686, 330] on div "Spare - 269 EH7" at bounding box center [599, 236] width 1198 height 362
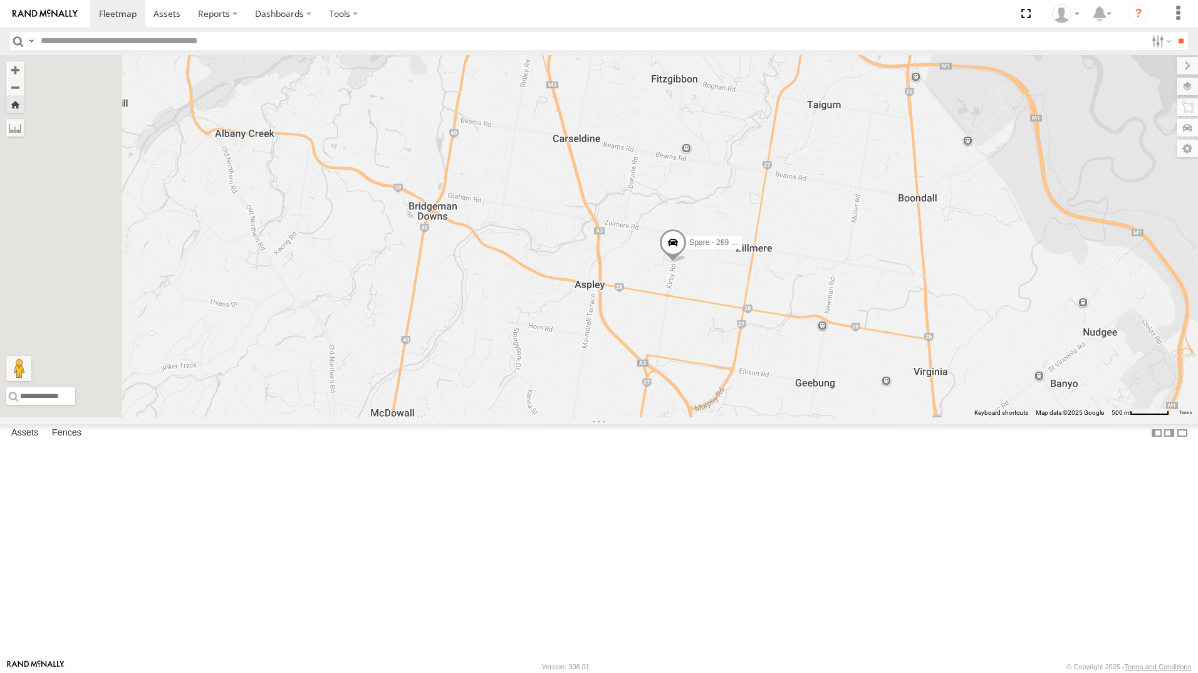
click at [0, 0] on div "All Assets" at bounding box center [0, 0] width 0 height 0
